Goal: Transaction & Acquisition: Purchase product/service

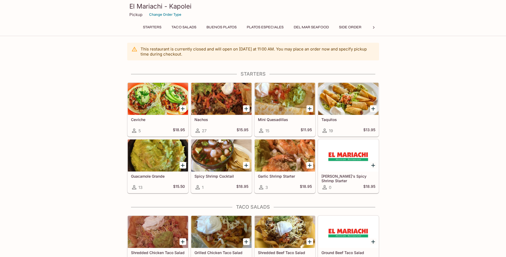
click at [187, 28] on button "Taco Salads" at bounding box center [184, 26] width 31 height 7
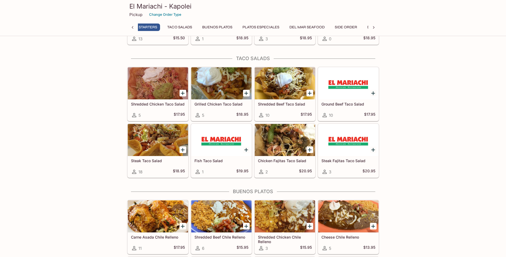
scroll to position [0, 2]
click at [161, 142] on div at bounding box center [158, 140] width 60 height 32
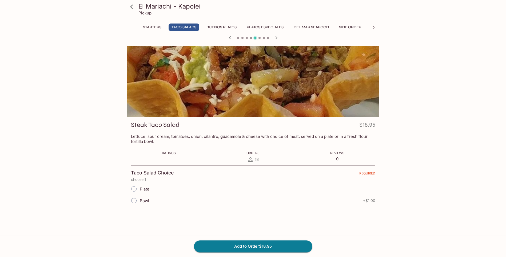
click at [129, 5] on icon at bounding box center [131, 6] width 9 height 9
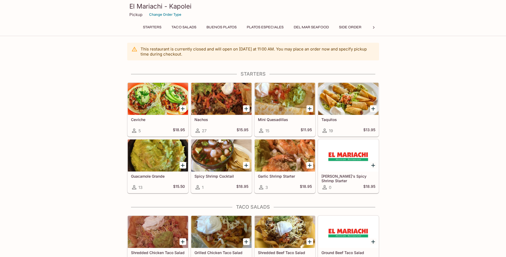
click at [216, 25] on button "Buenos Platos" at bounding box center [222, 26] width 36 height 7
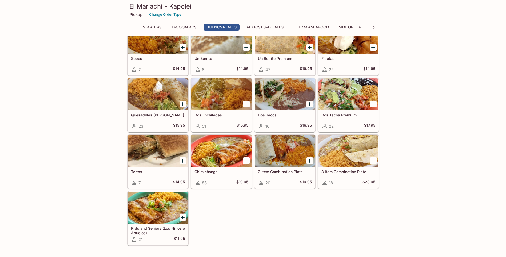
scroll to position [451, 0]
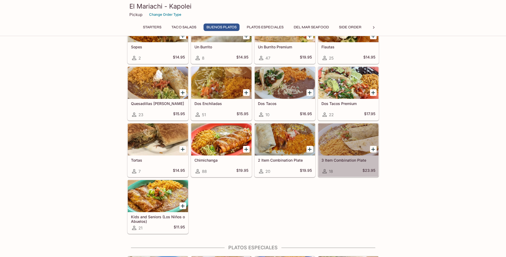
click at [344, 166] on div "3 Item Combination Plate 18 $23.95" at bounding box center [348, 165] width 60 height 21
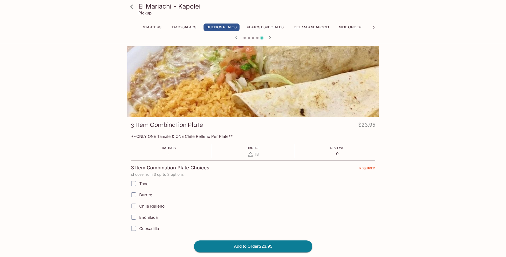
click at [329, 27] on button "Del Mar Seafood" at bounding box center [311, 26] width 41 height 7
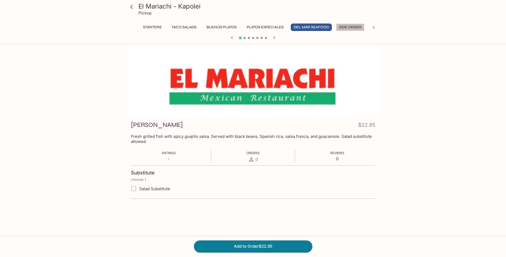
click at [355, 25] on button "Side Order" at bounding box center [350, 26] width 28 height 7
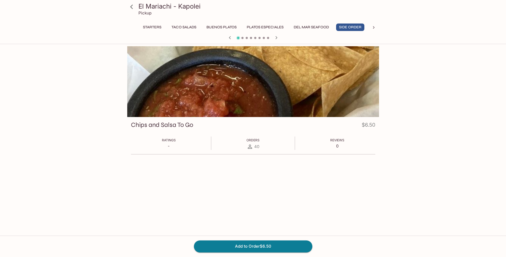
click at [372, 26] on icon at bounding box center [373, 27] width 5 height 5
click at [372, 26] on div "Starters Taco Salads Buenos Platos Platos Especiales Del Mar Seafood Side Order…" at bounding box center [253, 28] width 252 height 11
click at [276, 34] on icon "button" at bounding box center [276, 37] width 6 height 6
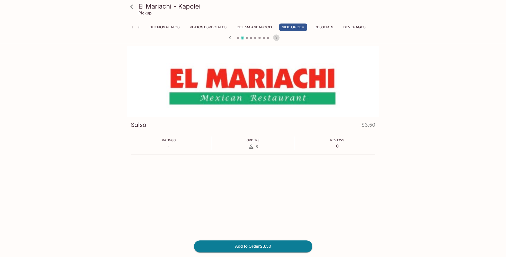
click at [276, 35] on icon "button" at bounding box center [276, 37] width 6 height 6
click at [262, 22] on div "El Mariachi - Kapolei Pickup Starters Taco Salads Buenos Platos Platos Especial…" at bounding box center [253, 21] width 256 height 42
click at [258, 25] on button "Del Mar Seafood" at bounding box center [254, 26] width 41 height 7
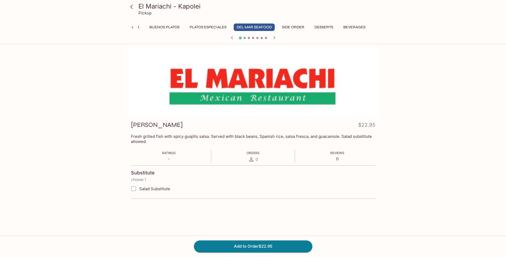
click at [271, 38] on icon "button" at bounding box center [274, 37] width 6 height 6
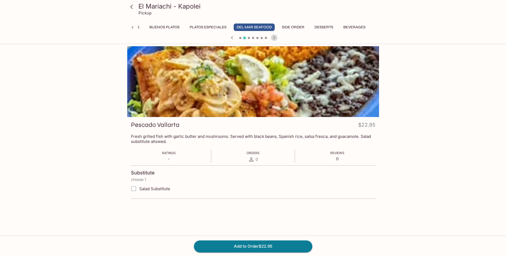
click at [272, 38] on icon "button" at bounding box center [274, 37] width 6 height 6
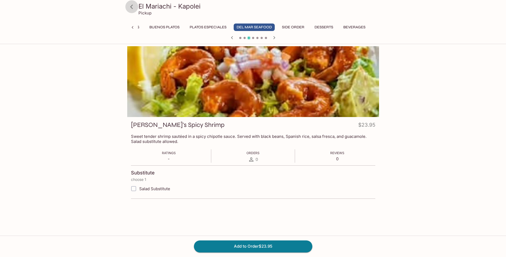
click at [127, 10] on icon at bounding box center [131, 6] width 9 height 9
